Goal: Transaction & Acquisition: Purchase product/service

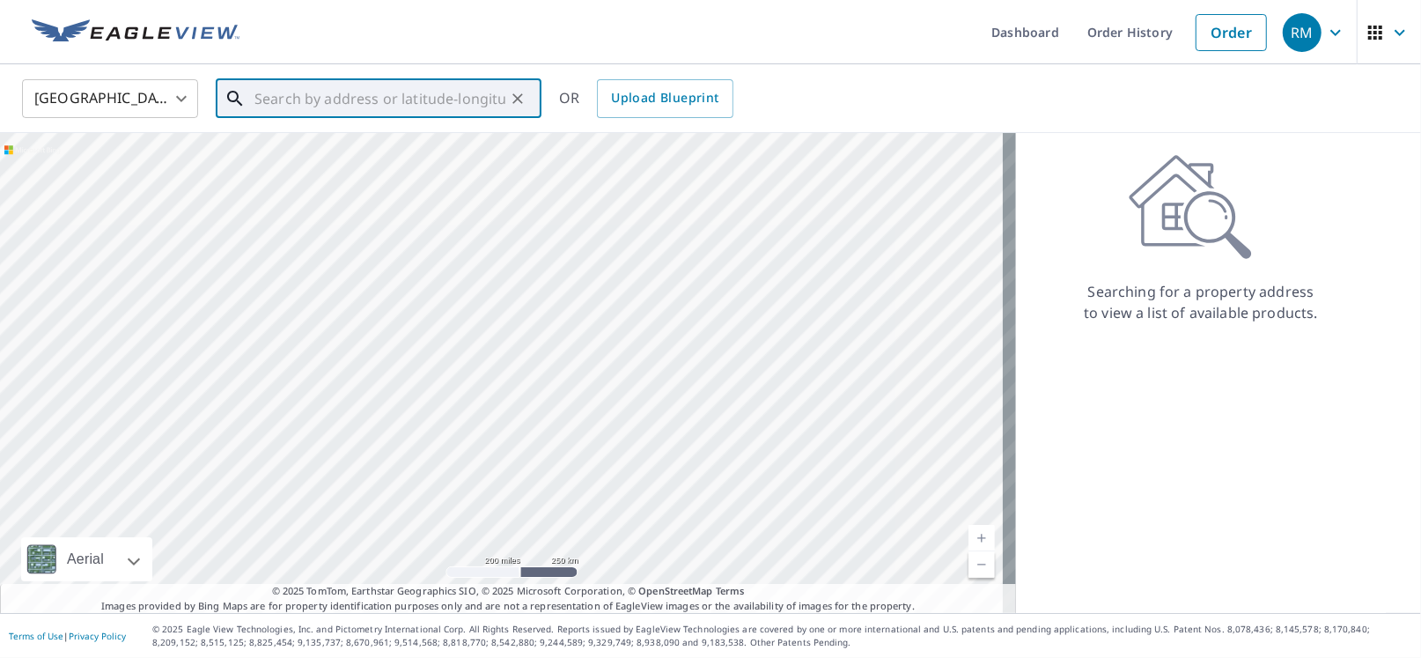
click at [455, 89] on input "text" at bounding box center [379, 98] width 251 height 49
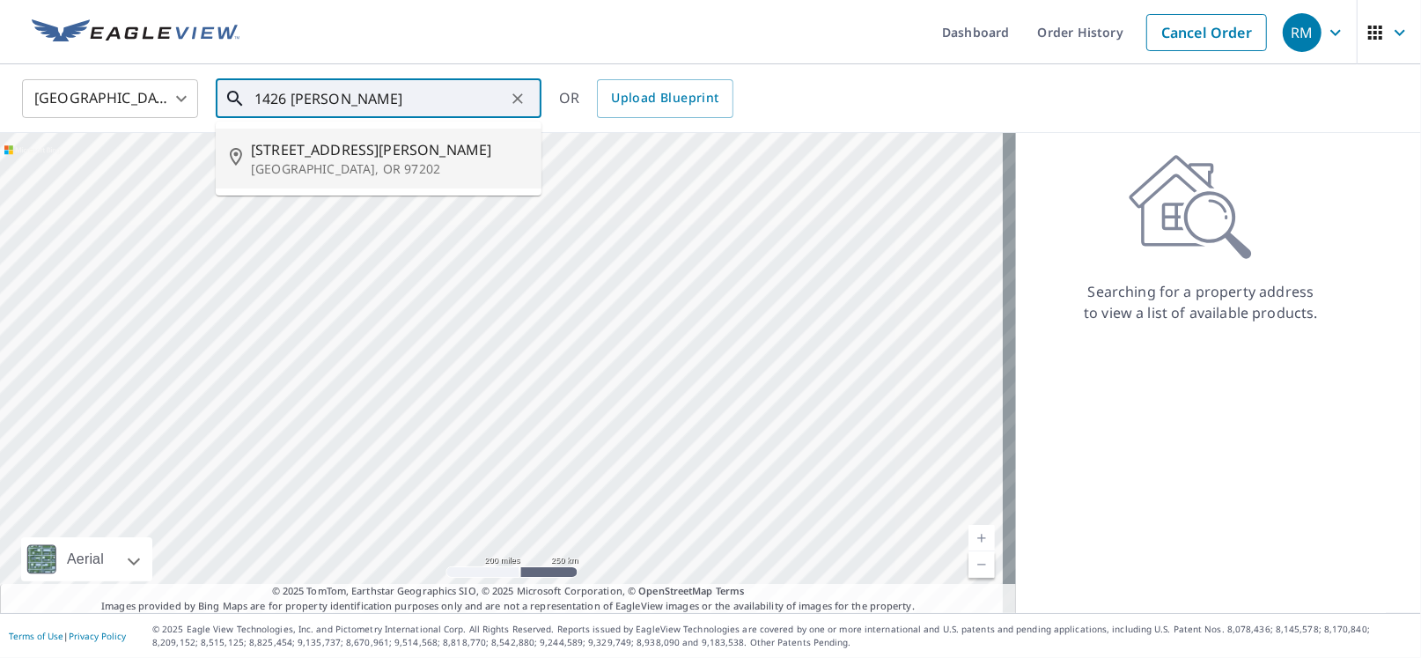
click at [350, 144] on span "[STREET_ADDRESS][PERSON_NAME]" at bounding box center [389, 149] width 276 height 21
type input "[STREET_ADDRESS][PERSON_NAME]"
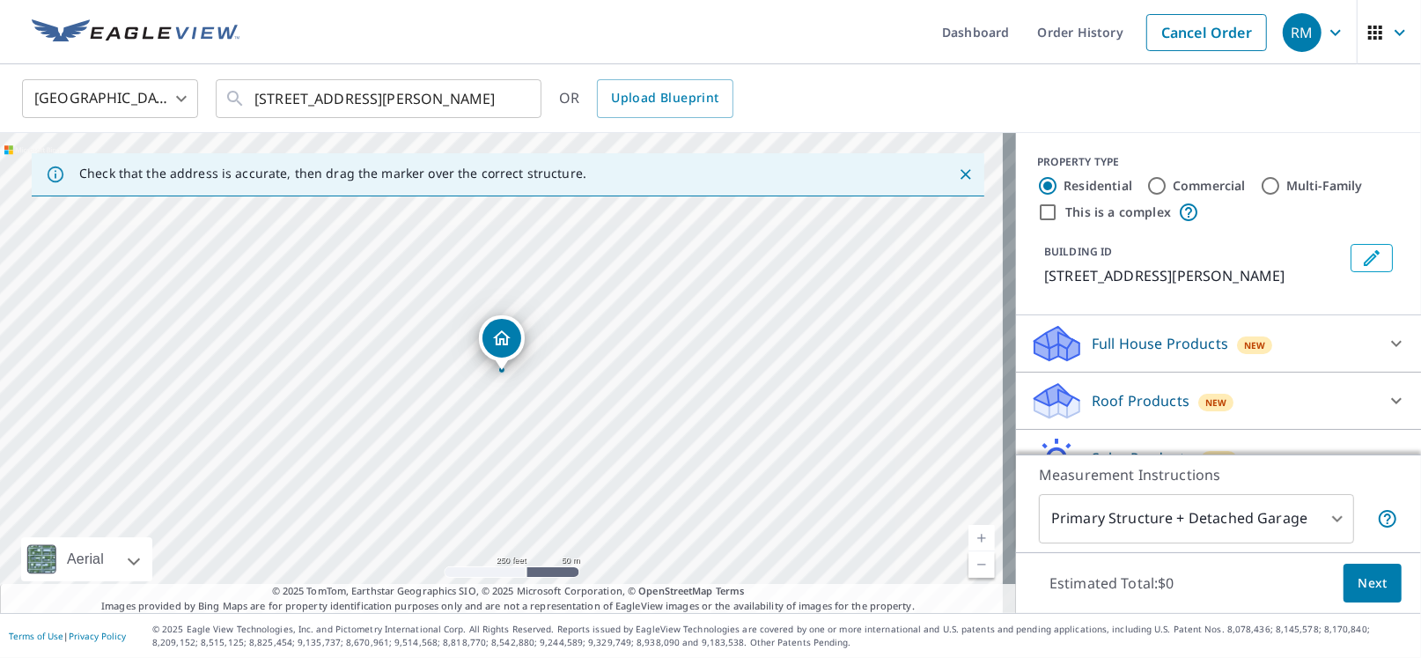
click at [1146, 189] on input "Commercial" at bounding box center [1156, 185] width 21 height 21
radio input "true"
type input "4"
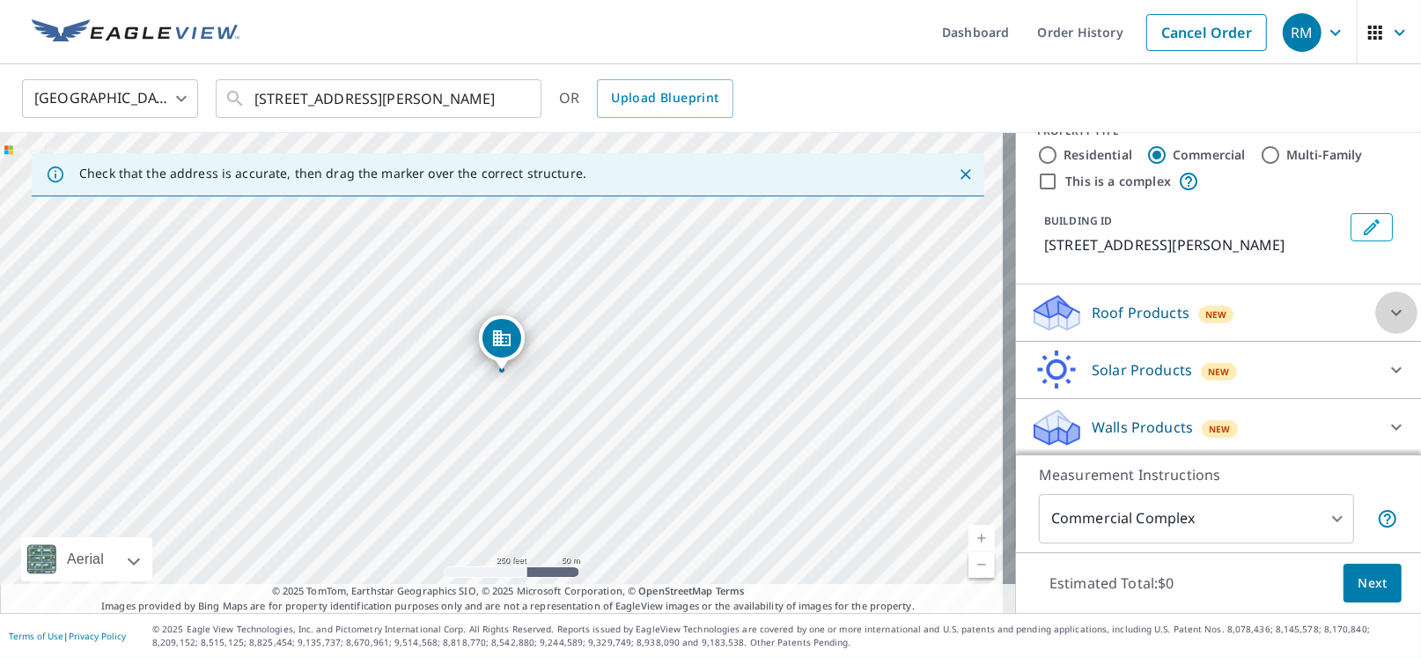
click at [1386, 312] on icon at bounding box center [1396, 312] width 21 height 21
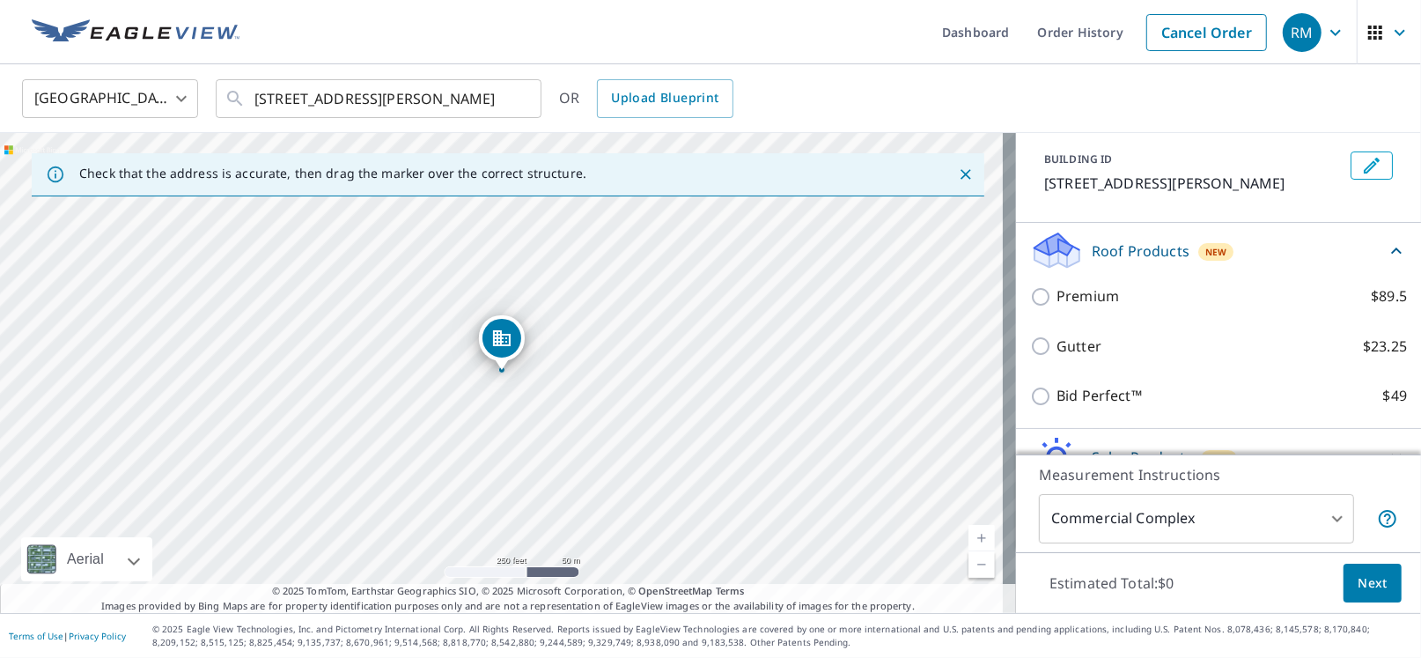
scroll to position [180, 0]
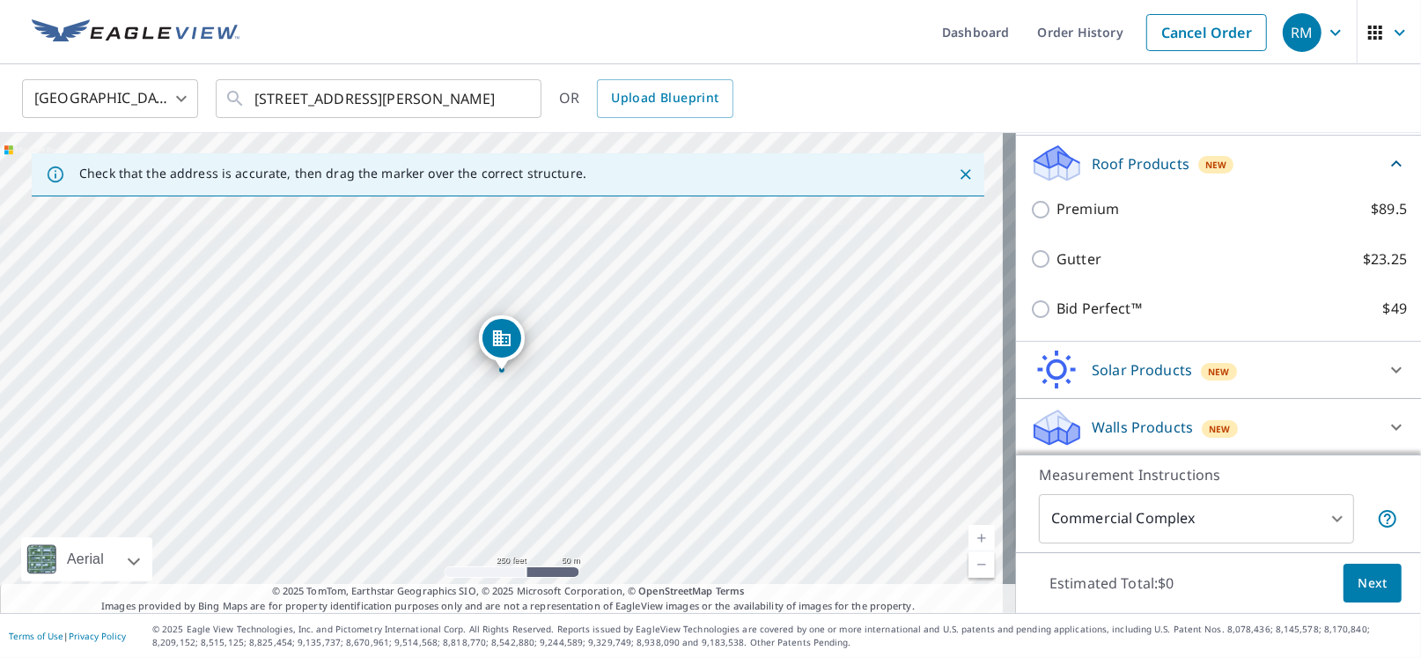
click at [1391, 426] on icon at bounding box center [1396, 427] width 11 height 6
click at [1386, 372] on icon at bounding box center [1396, 369] width 21 height 21
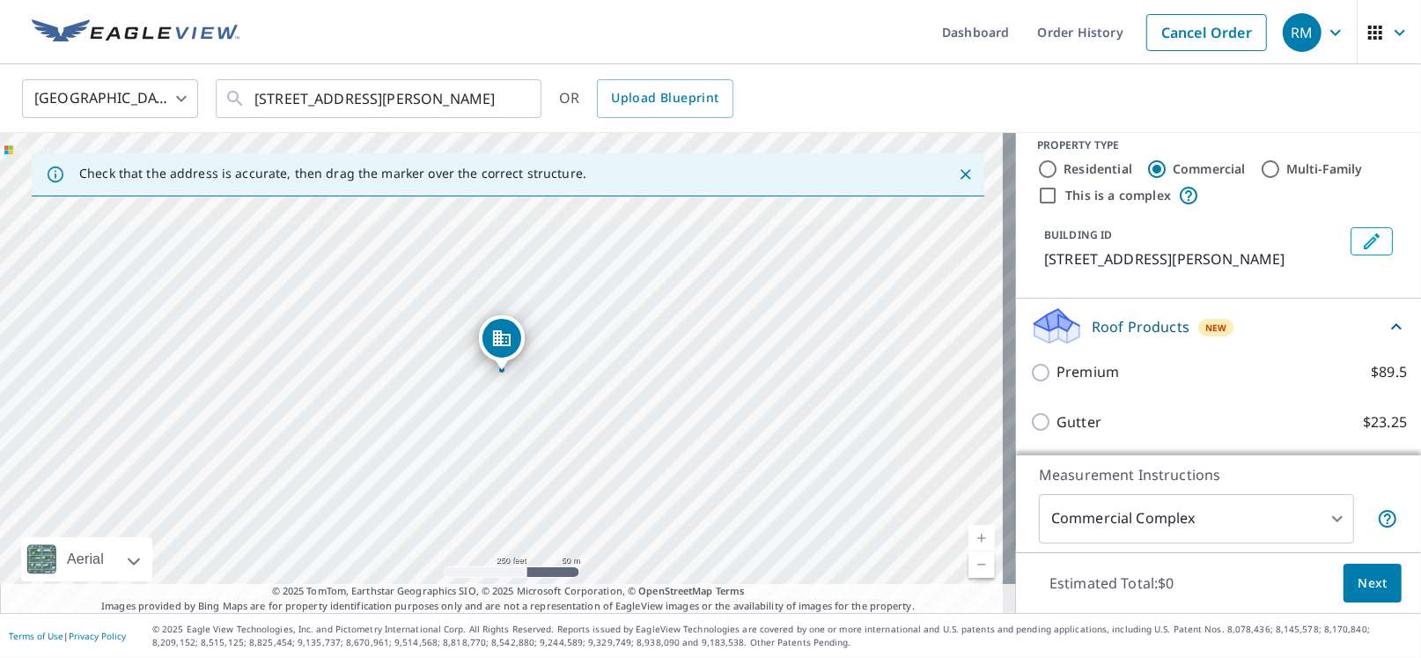
scroll to position [0, 0]
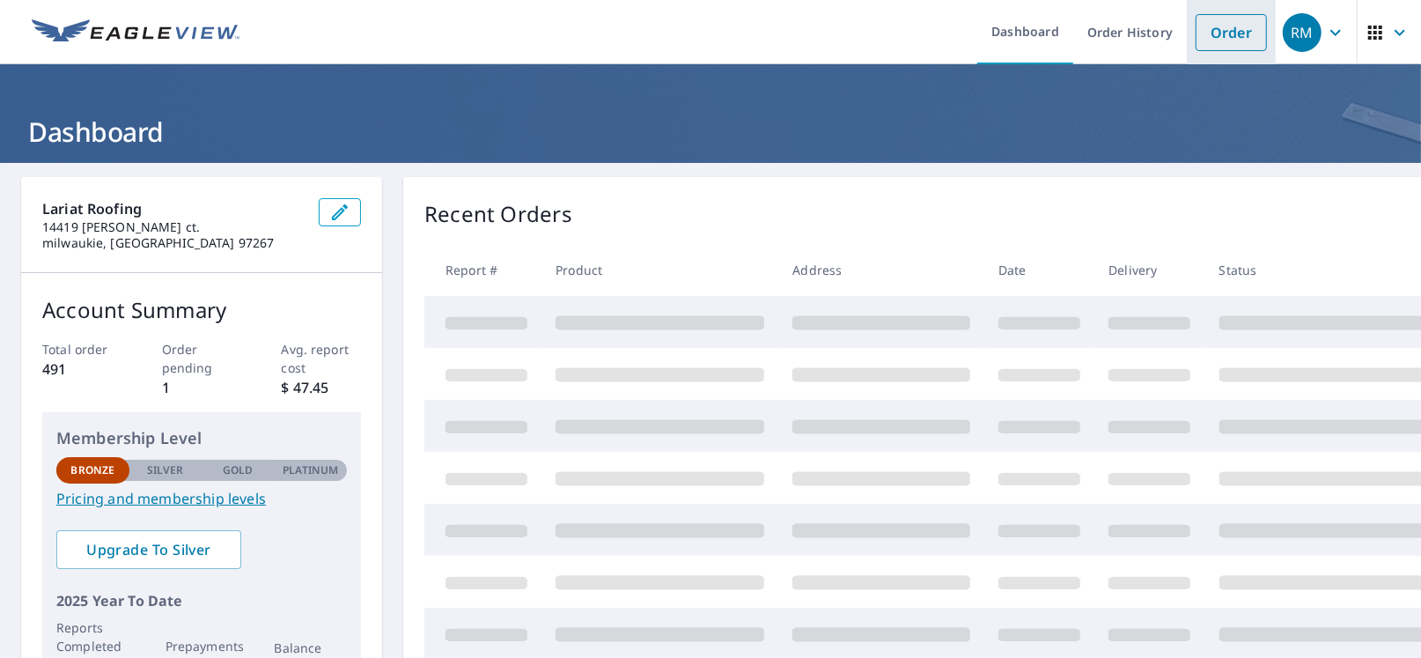
click at [1213, 37] on link "Order" at bounding box center [1230, 32] width 71 height 37
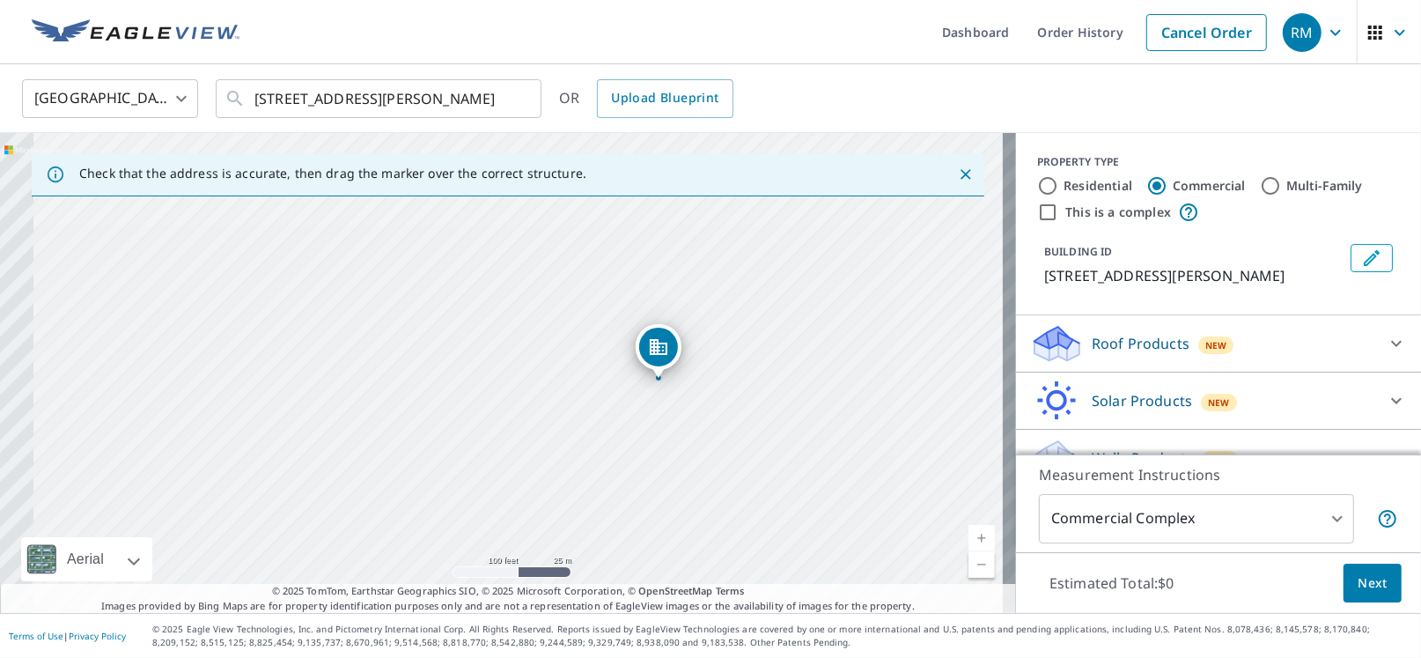
drag, startPoint x: 548, startPoint y: 365, endPoint x: 739, endPoint y: 380, distance: 192.5
click at [739, 380] on div "[STREET_ADDRESS][PERSON_NAME]" at bounding box center [508, 373] width 1016 height 480
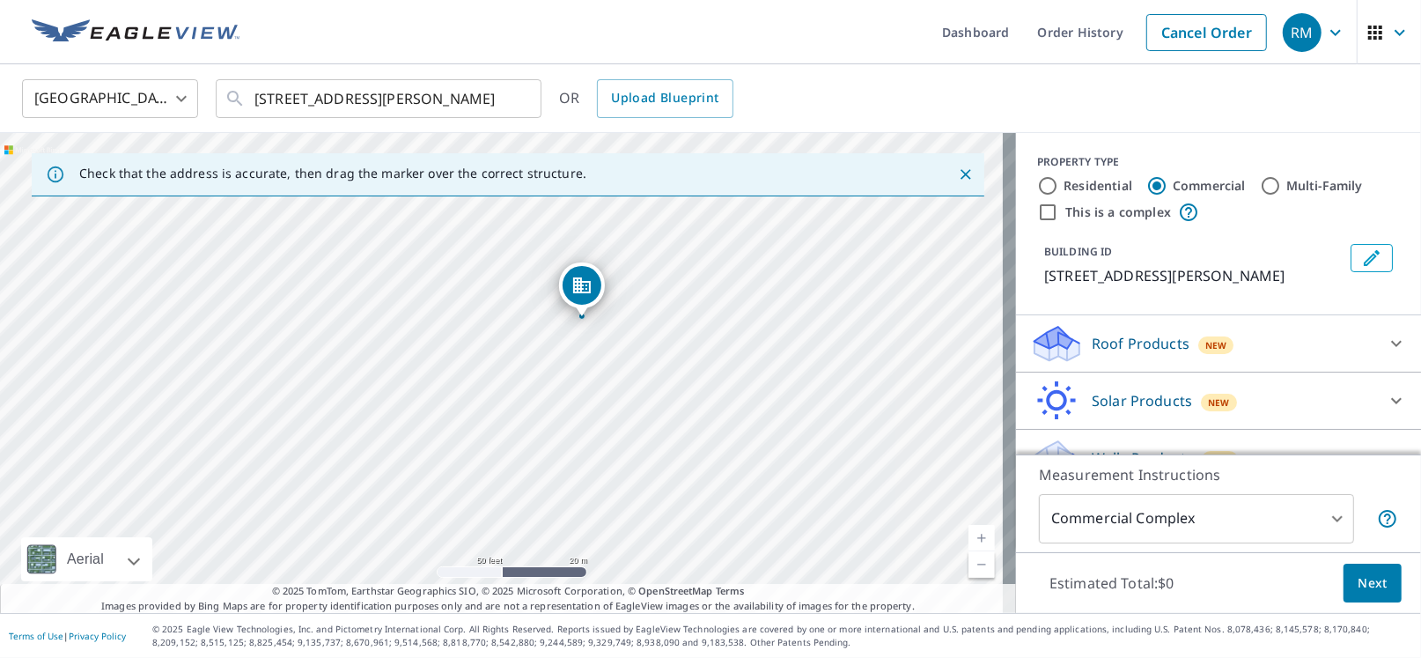
drag, startPoint x: 686, startPoint y: 417, endPoint x: 692, endPoint y: 353, distance: 64.6
click at [692, 353] on div "[STREET_ADDRESS][PERSON_NAME]" at bounding box center [508, 373] width 1016 height 480
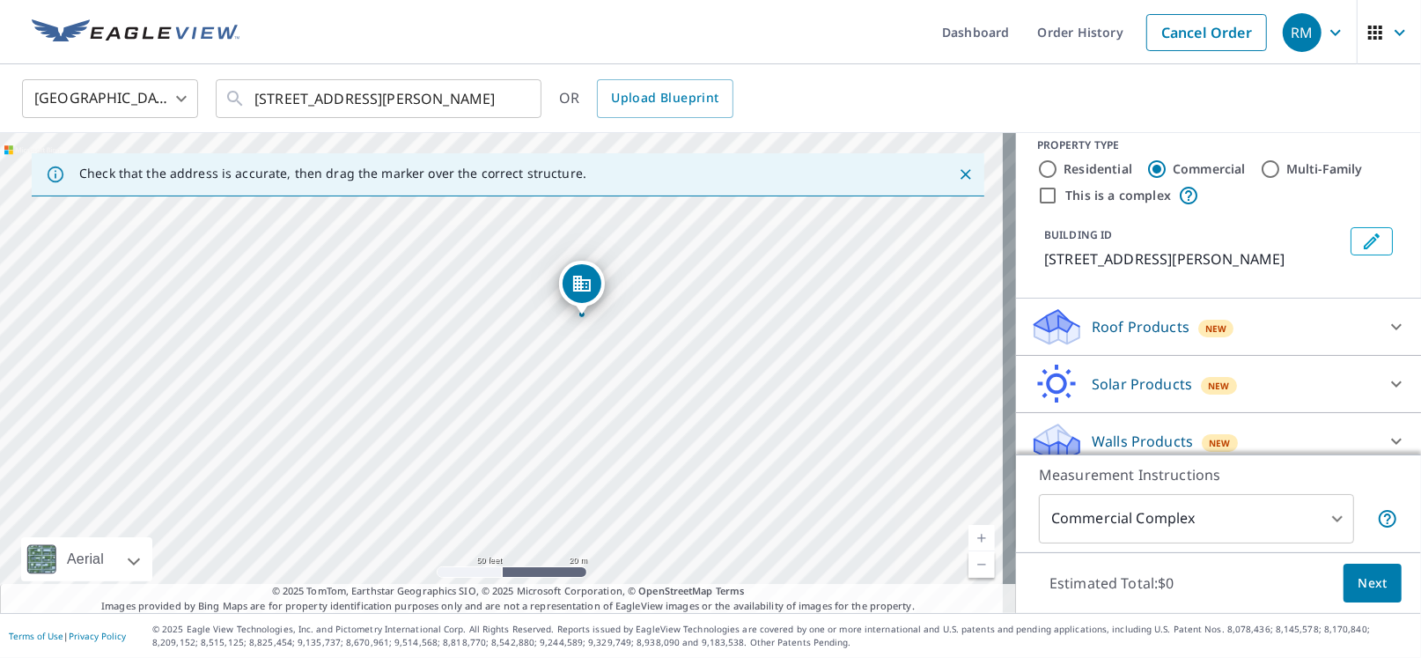
scroll to position [31, 0]
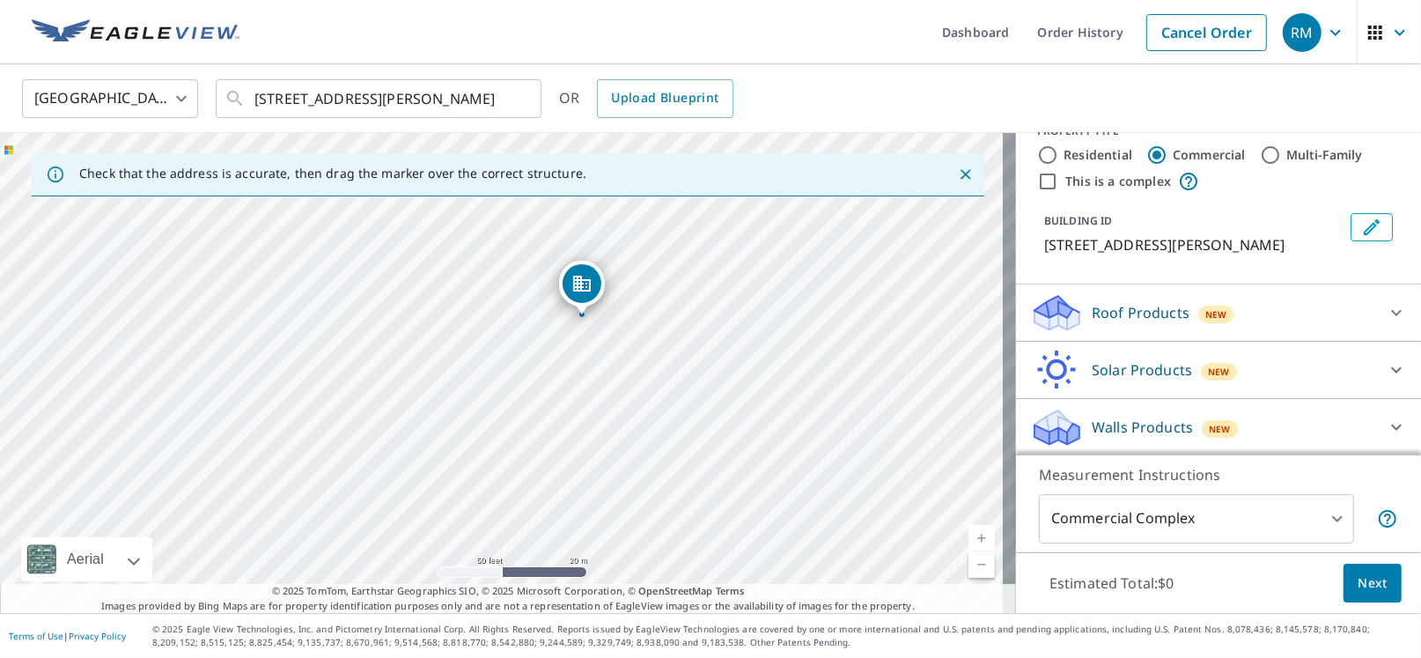
click at [1037, 179] on input "This is a complex" at bounding box center [1047, 181] width 21 height 21
checkbox input "true"
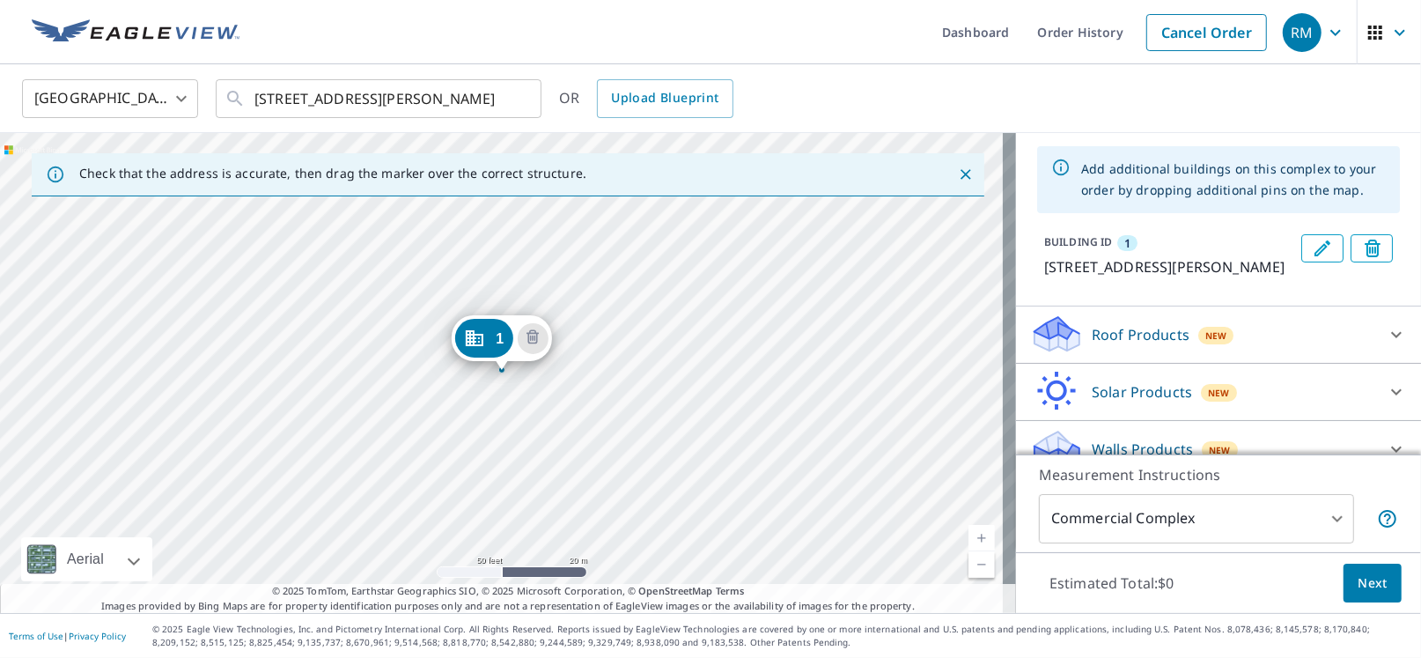
scroll to position [134, 0]
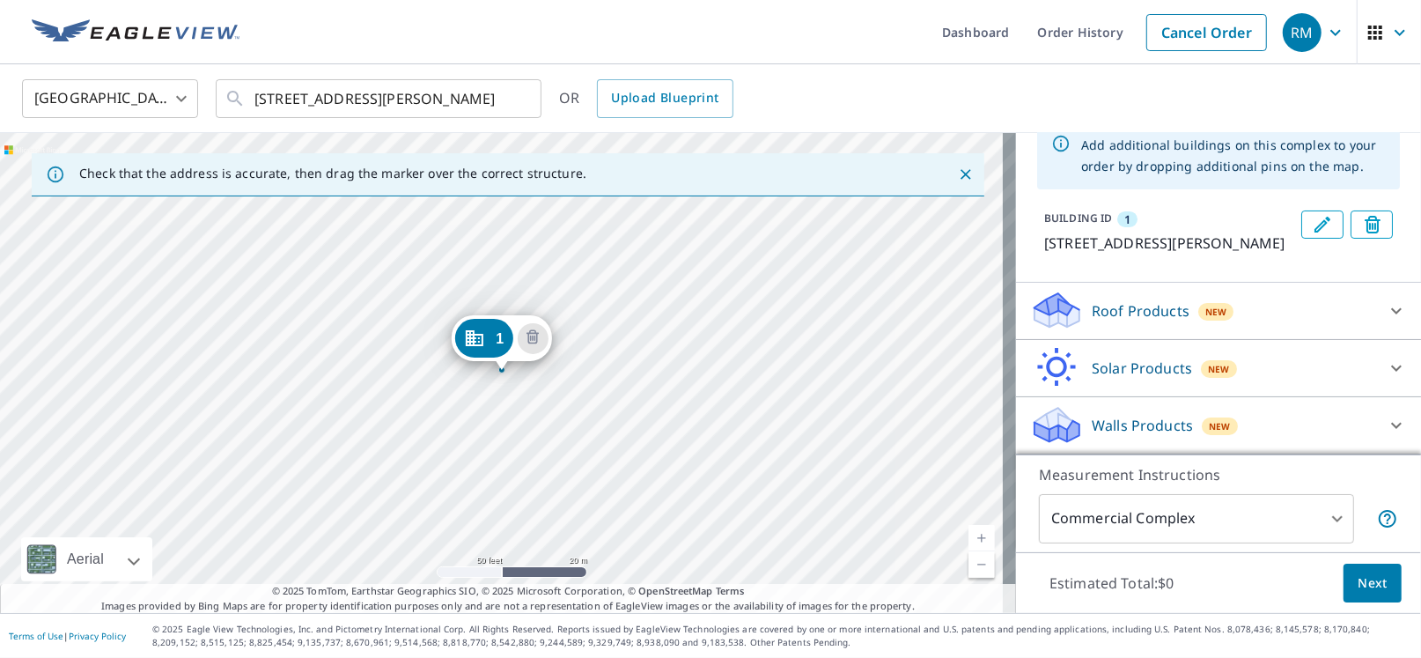
click at [1386, 311] on icon at bounding box center [1396, 310] width 21 height 21
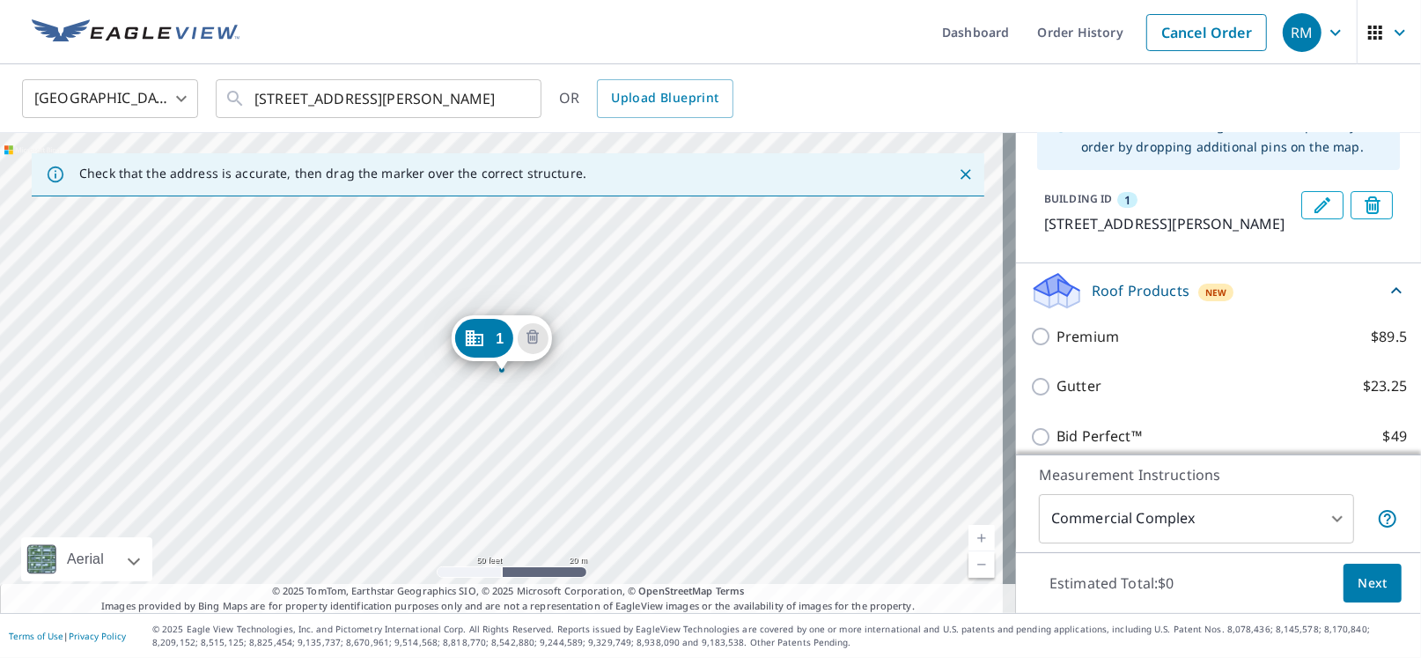
scroll to position [222, 0]
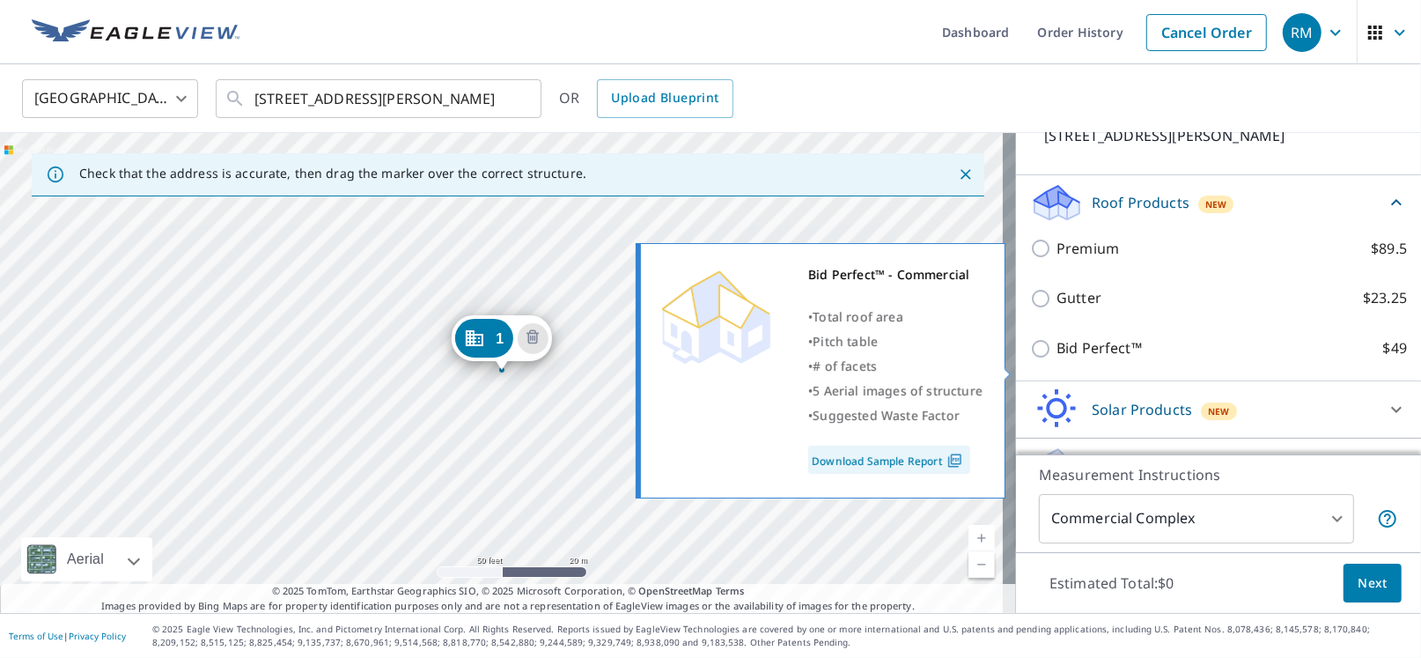
click at [1056, 359] on p "Bid Perfect™" at bounding box center [1098, 348] width 85 height 22
click at [1055, 359] on input "Bid Perfect™ $49" at bounding box center [1043, 348] width 26 height 21
checkbox input "true"
